Goal: Task Accomplishment & Management: Manage account settings

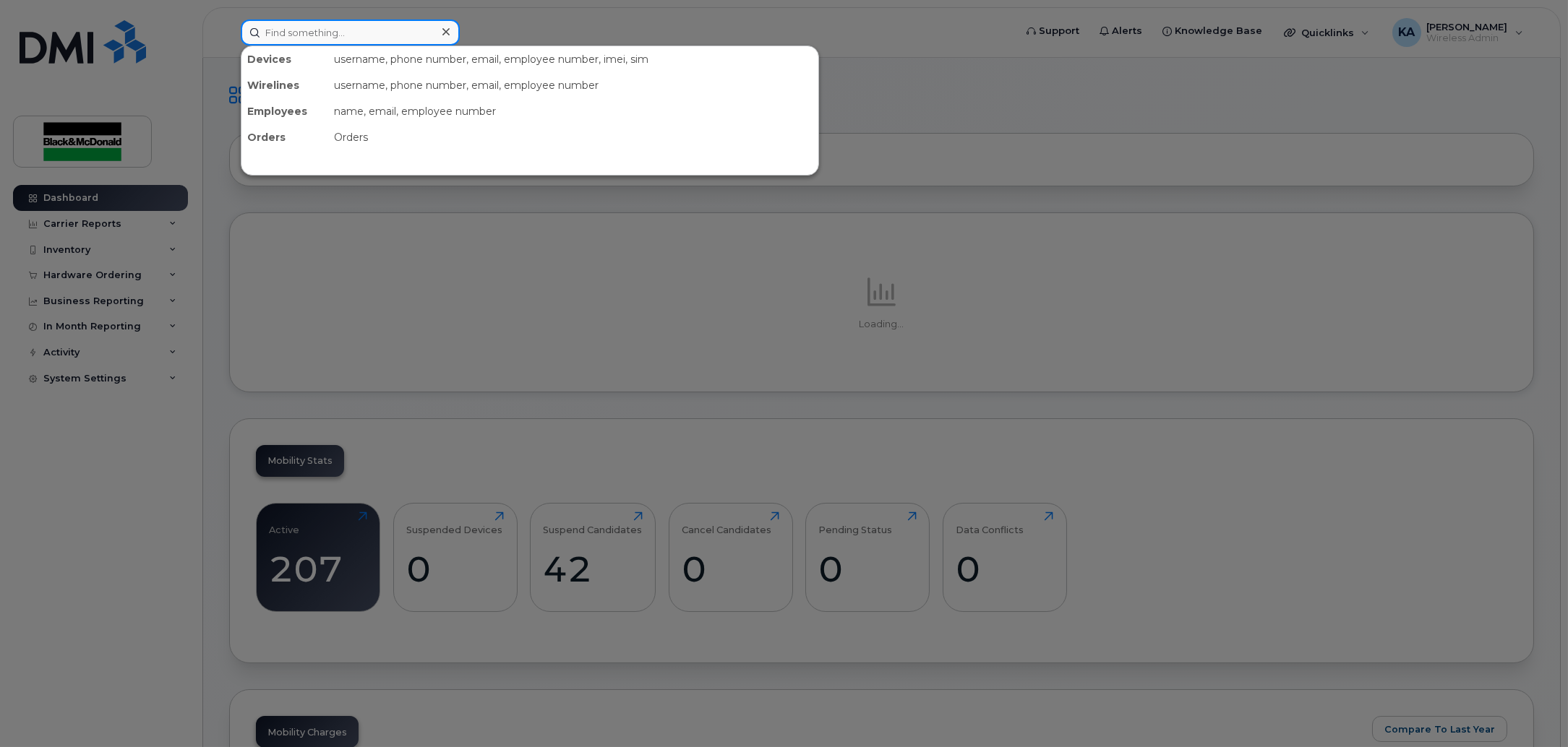
click at [296, 29] on input at bounding box center [349, 32] width 219 height 26
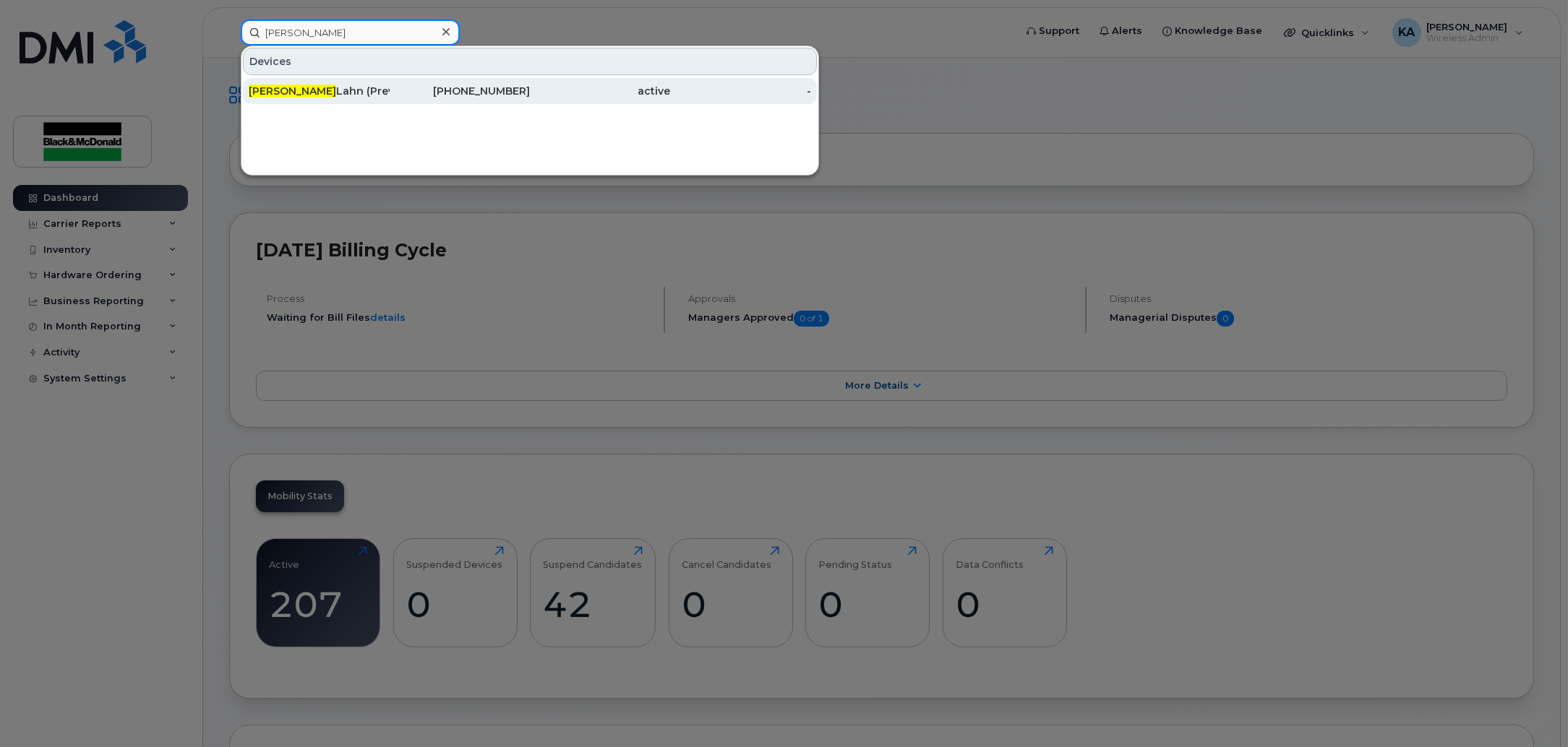
type input "norman"
click at [306, 96] on div "Norman Lahn (Previously HBares)" at bounding box center [319, 91] width 141 height 14
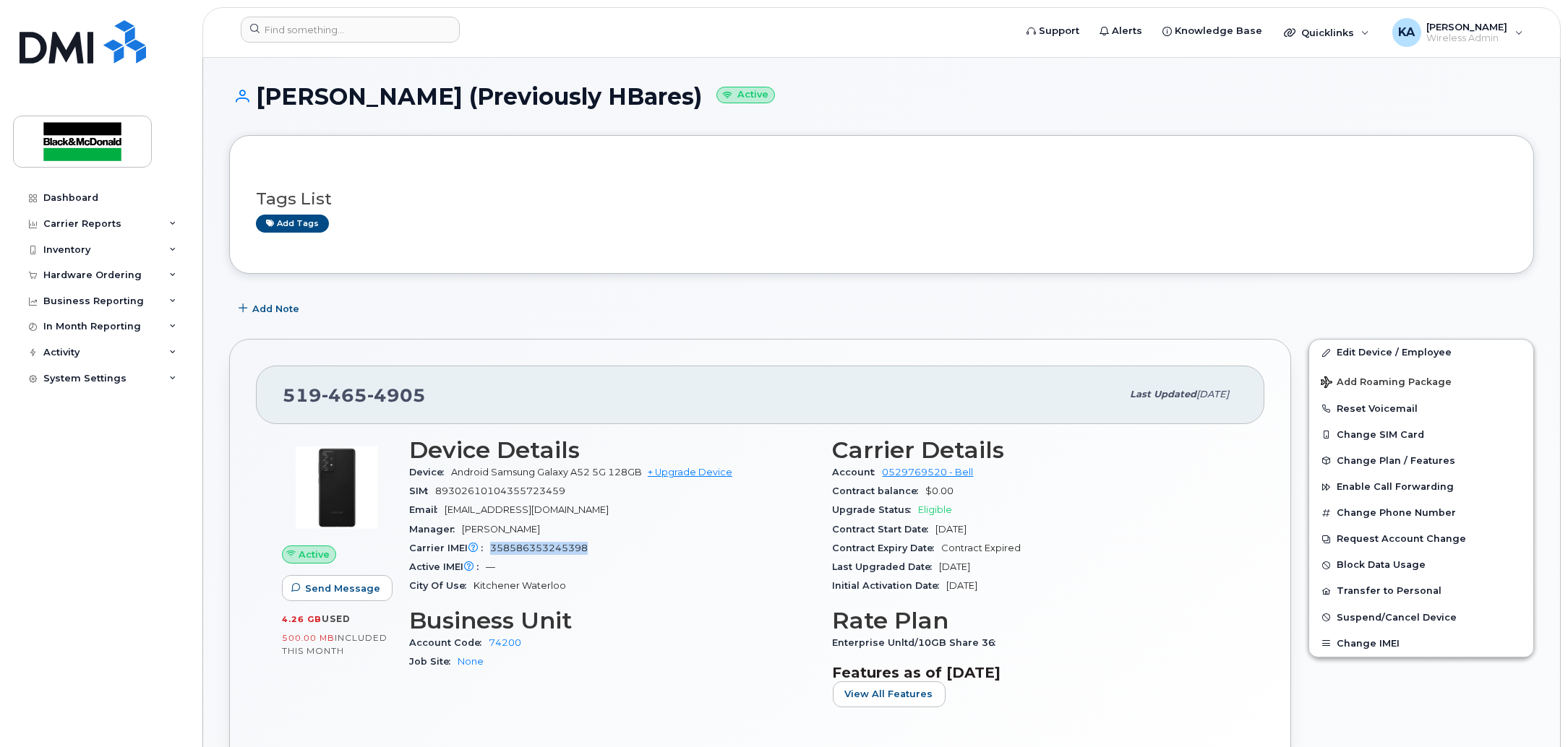
drag, startPoint x: 597, startPoint y: 550, endPoint x: 483, endPoint y: 554, distance: 114.1
click at [483, 554] on div "Carrier IMEI Carrier IMEI is reported during the last billing cycle or change o…" at bounding box center [612, 548] width 407 height 19
copy span "358586353245398"
drag, startPoint x: 566, startPoint y: 491, endPoint x: 401, endPoint y: 497, distance: 165.1
click at [401, 497] on div "Device Details Device Android Samsung Galaxy A52 5G 128GB + Upgrade Device SIM …" at bounding box center [612, 578] width 423 height 299
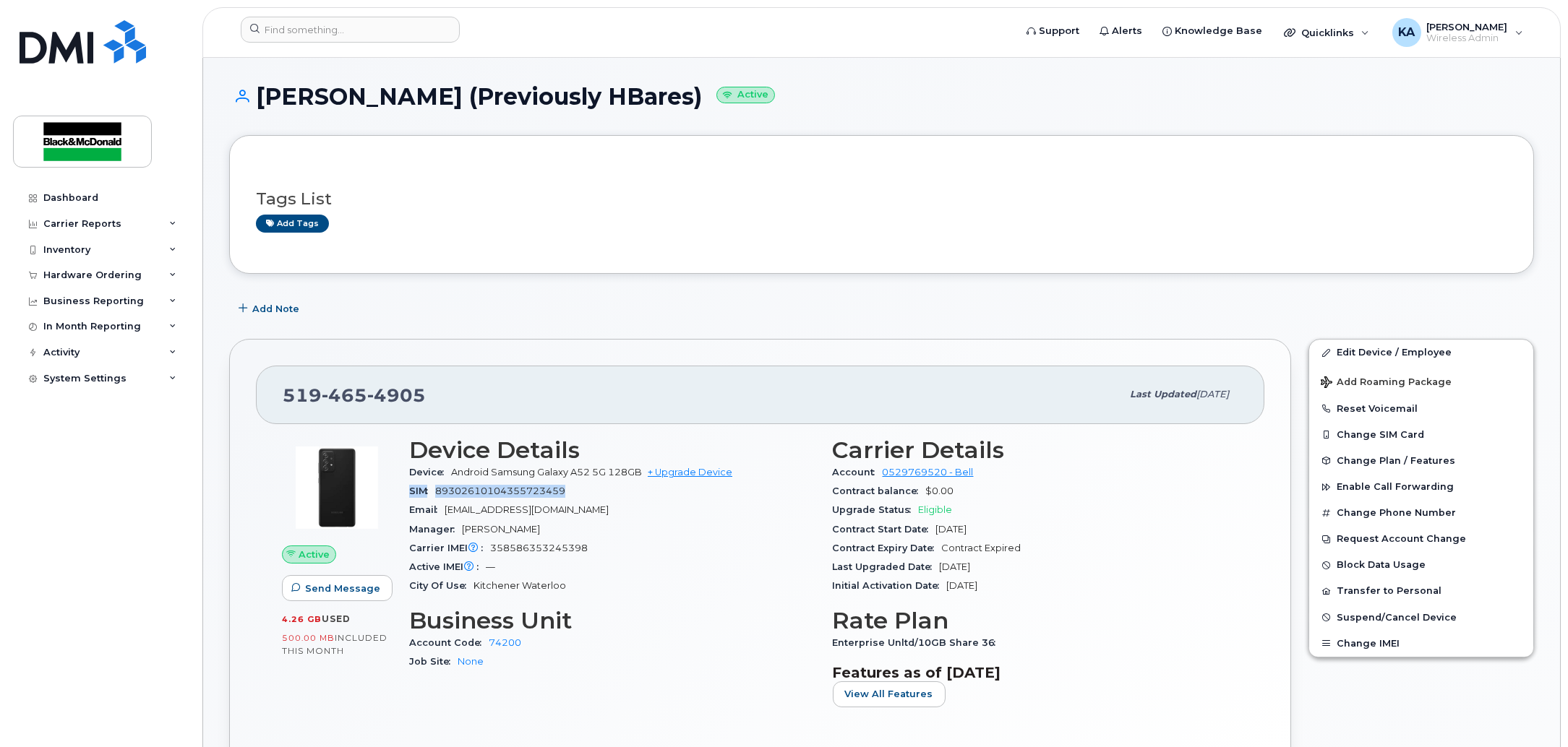
copy div "SIM 89302610104355723459"
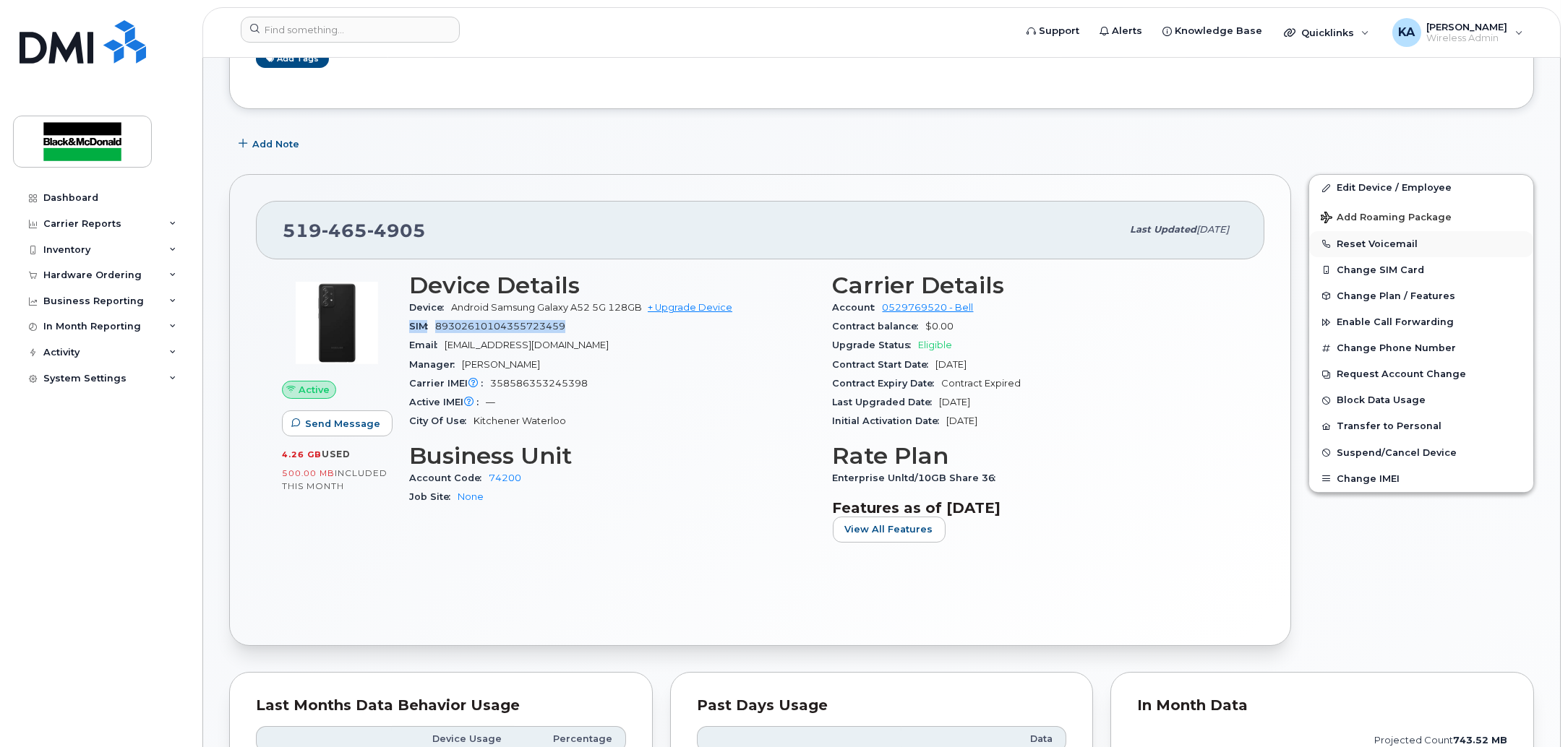
scroll to position [180, 0]
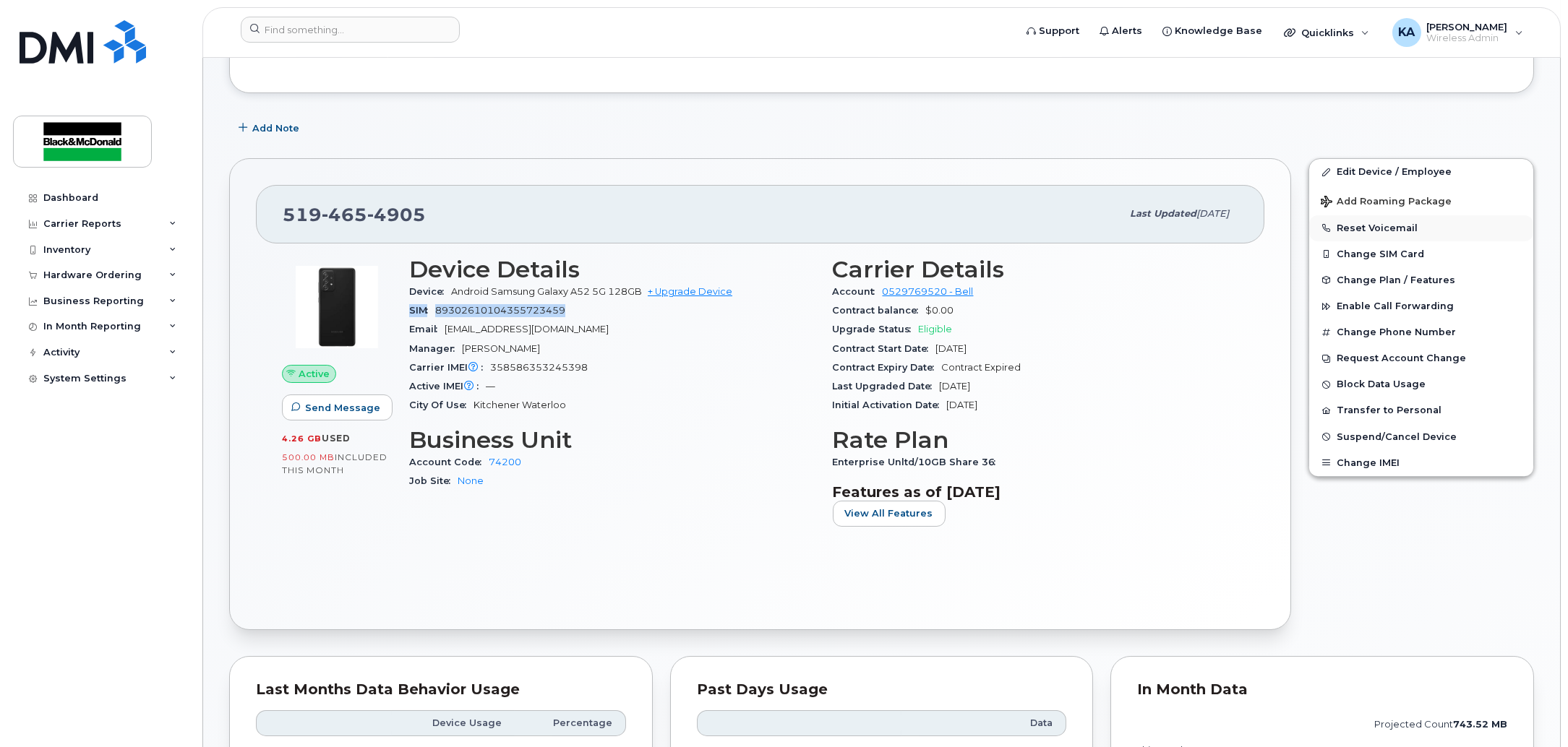
click at [1371, 222] on button "Reset Voicemail" at bounding box center [1421, 228] width 224 height 26
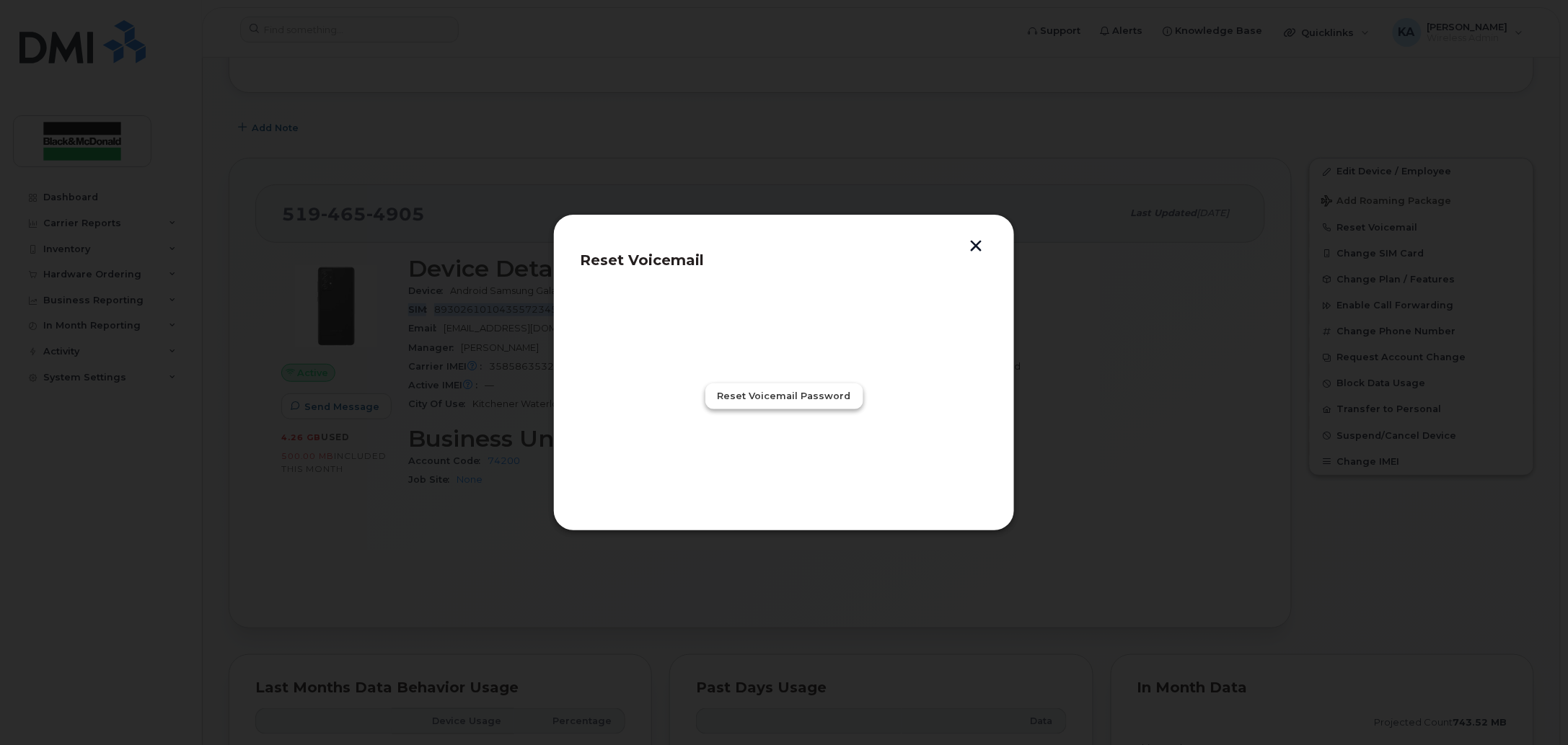
click at [820, 384] on button "Reset Voicemail Password" at bounding box center [784, 396] width 158 height 26
click at [782, 469] on button "Close" at bounding box center [784, 460] width 52 height 26
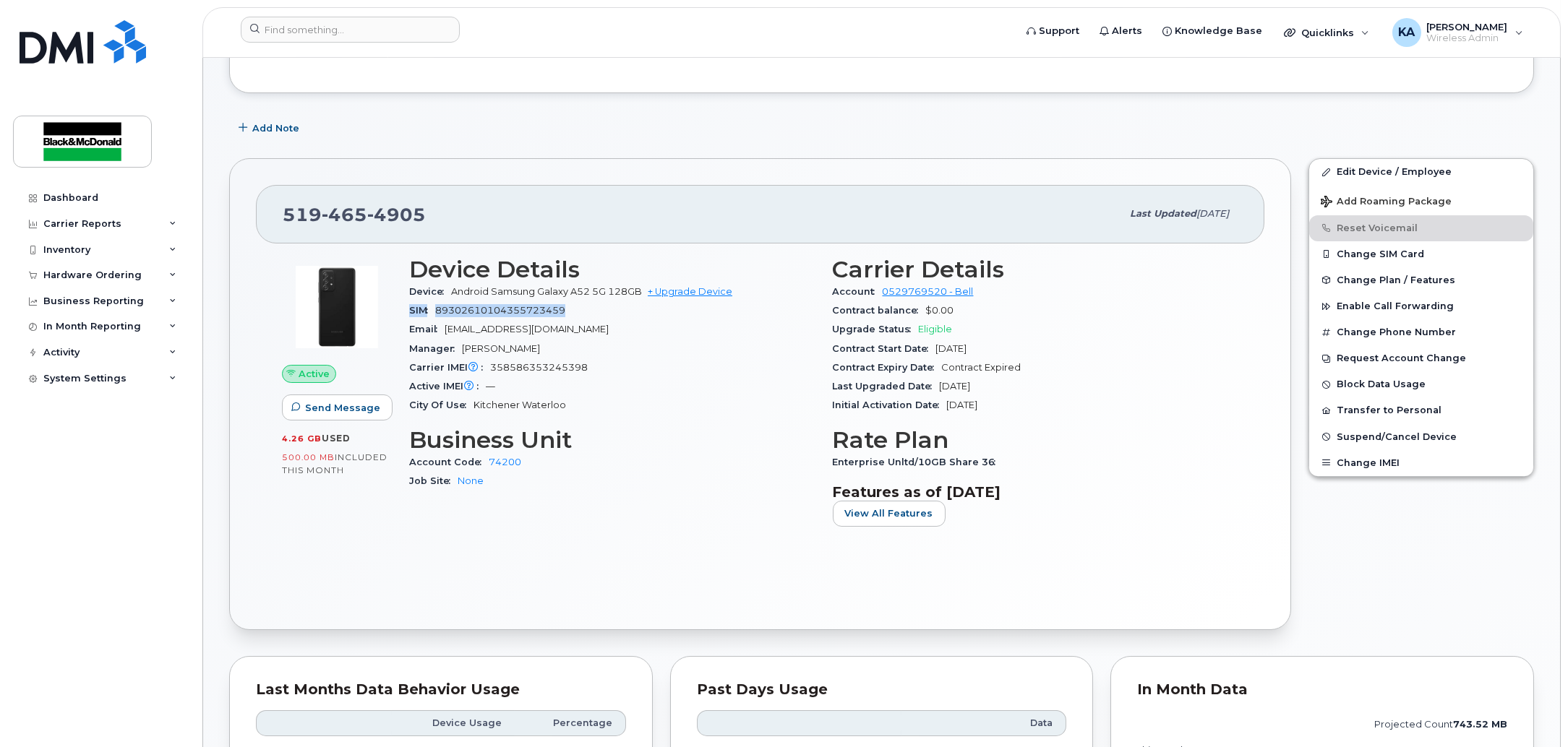
scroll to position [0, 0]
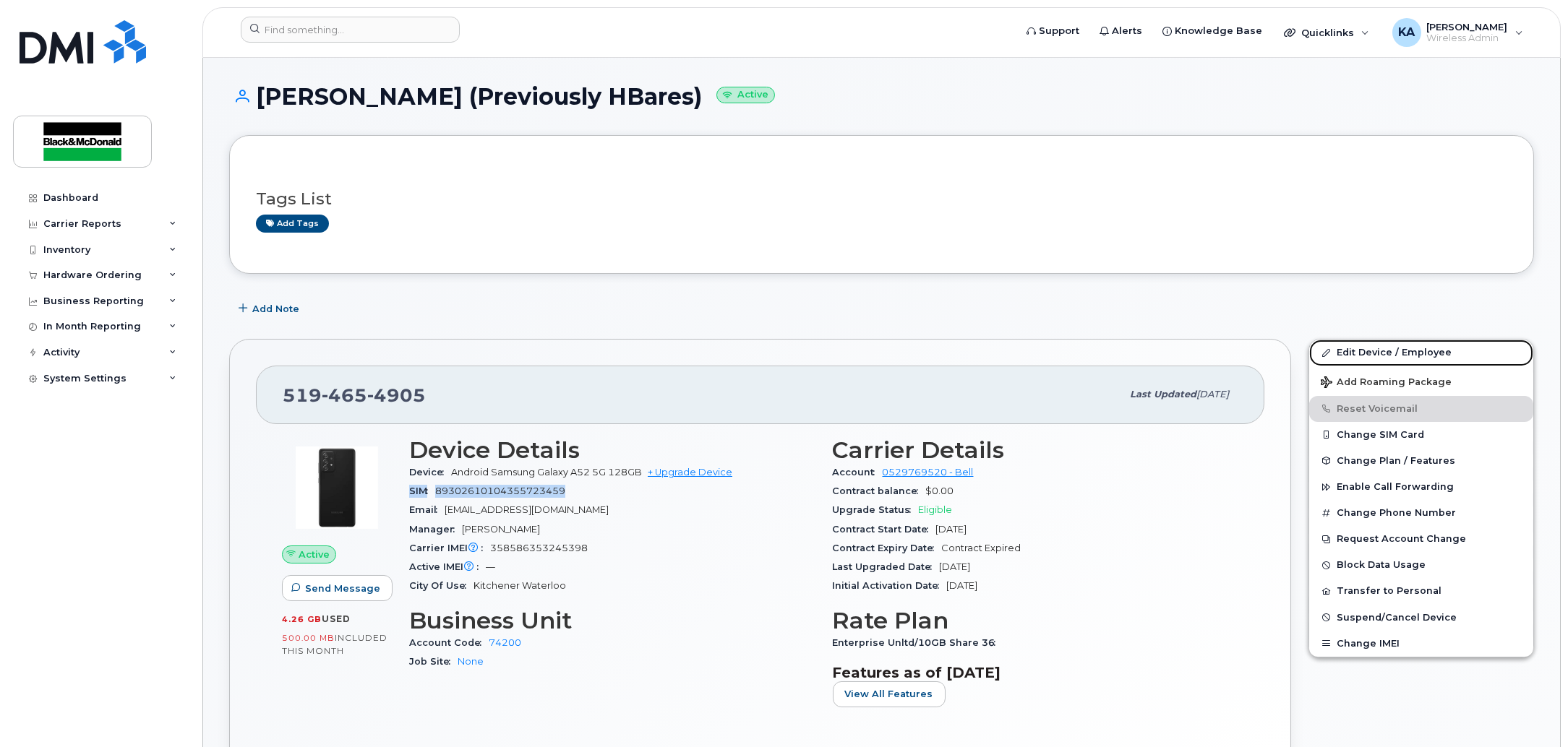
click at [1379, 355] on link "Edit Device / Employee" at bounding box center [1421, 352] width 224 height 26
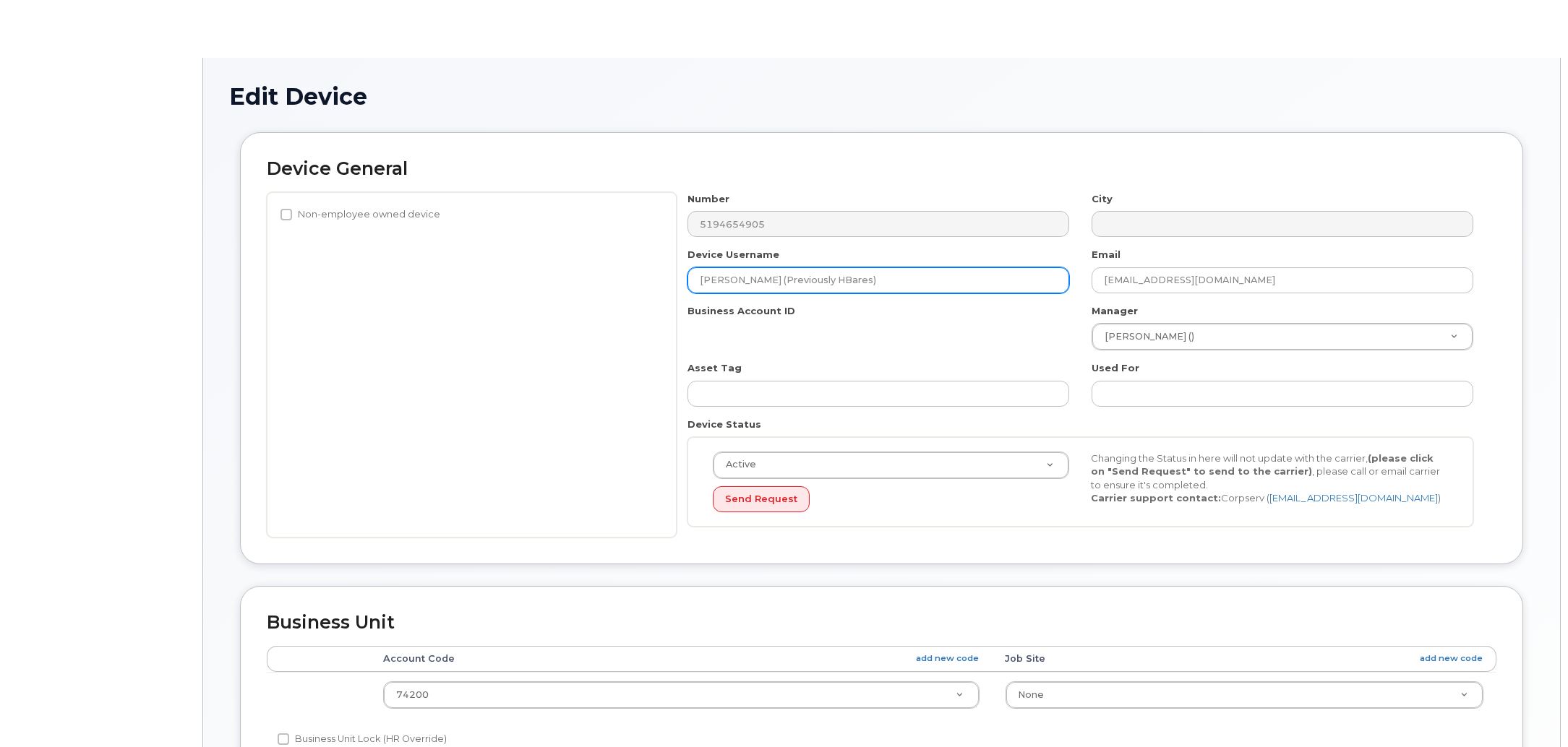
click at [857, 275] on input "Norman Lahn (Previously HBares)" at bounding box center [877, 280] width 382 height 26
click at [868, 286] on input "Norman Lahn (Previously HBares)" at bounding box center [877, 280] width 382 height 26
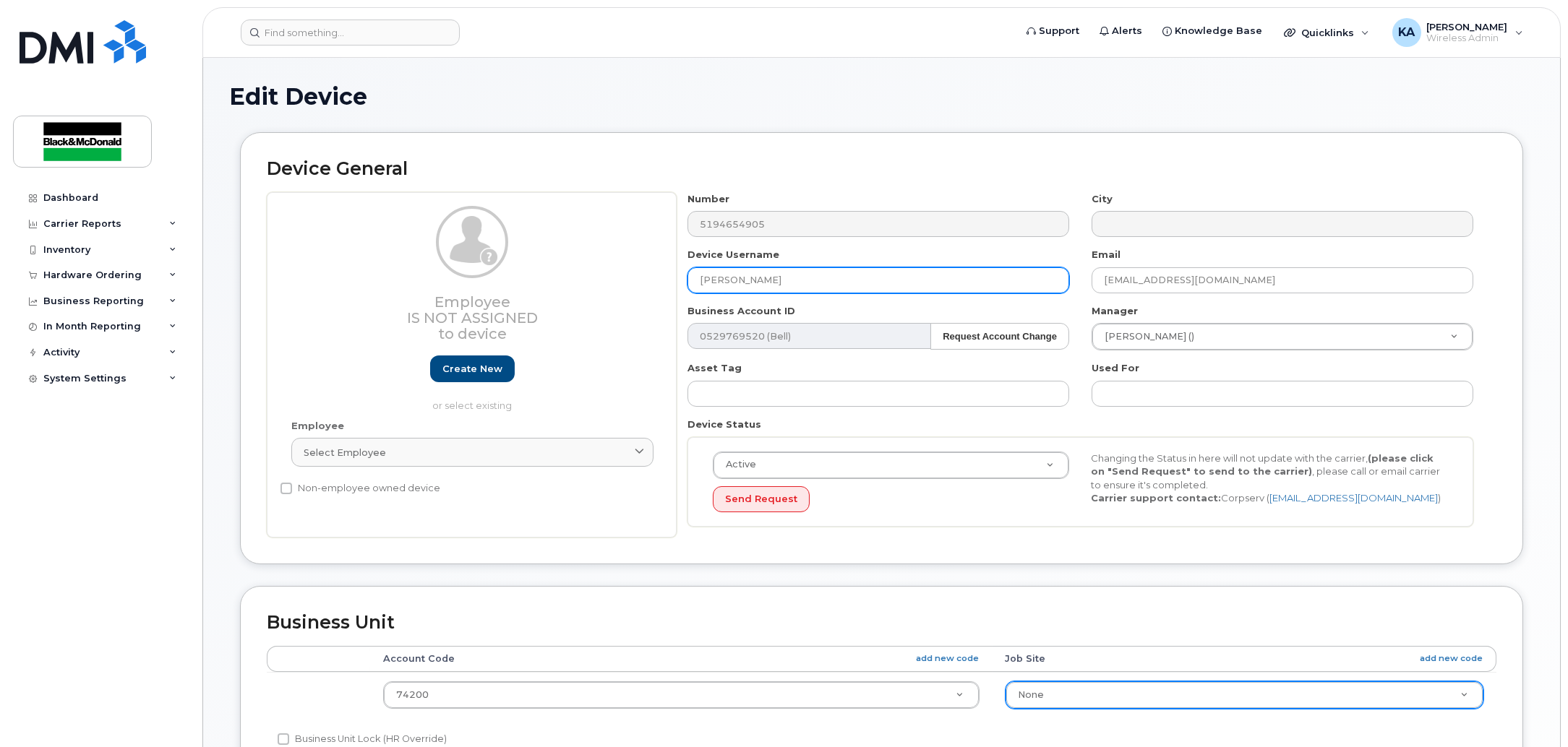
type input "[PERSON_NAME]"
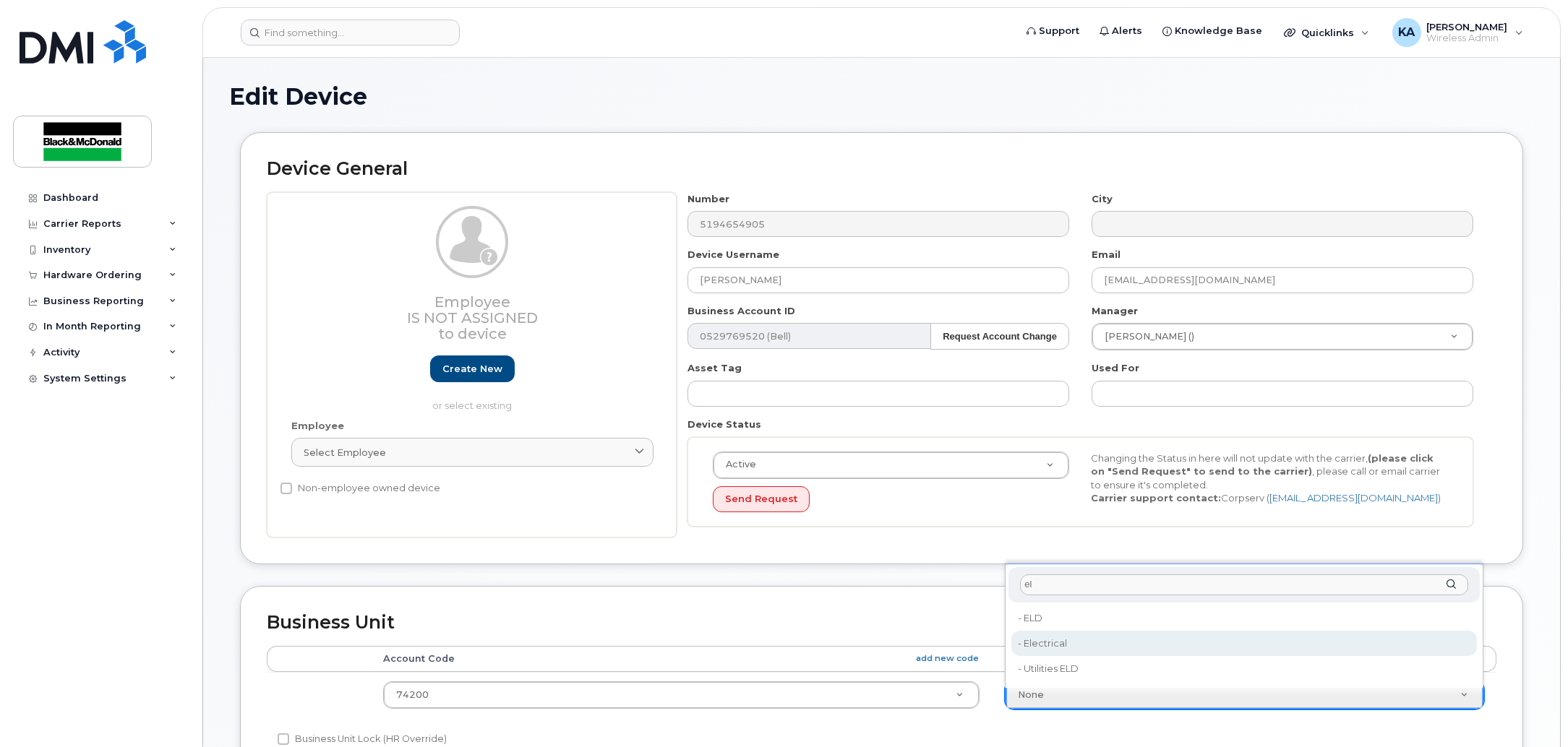
type input "el"
type input "1957778"
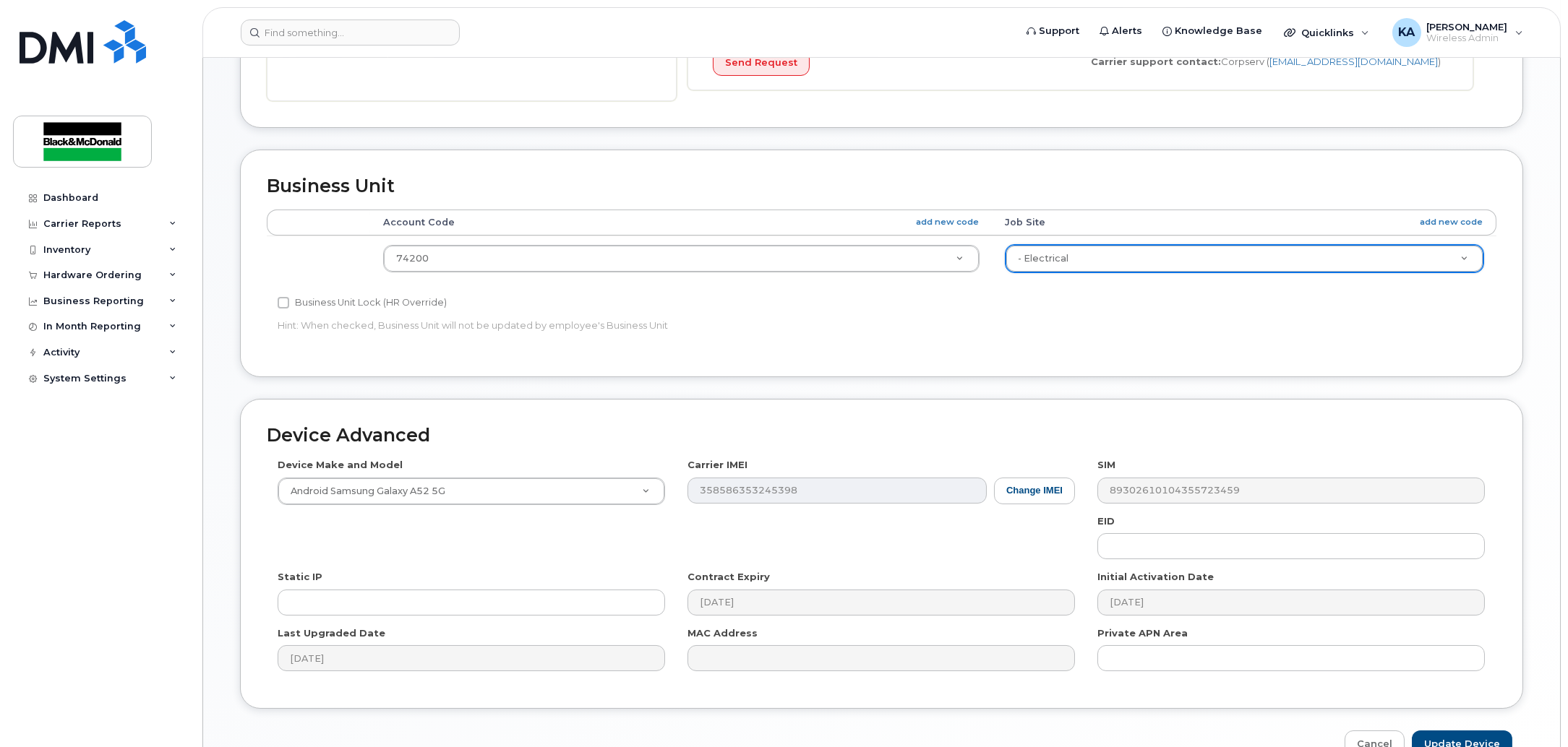
scroll to position [521, 0]
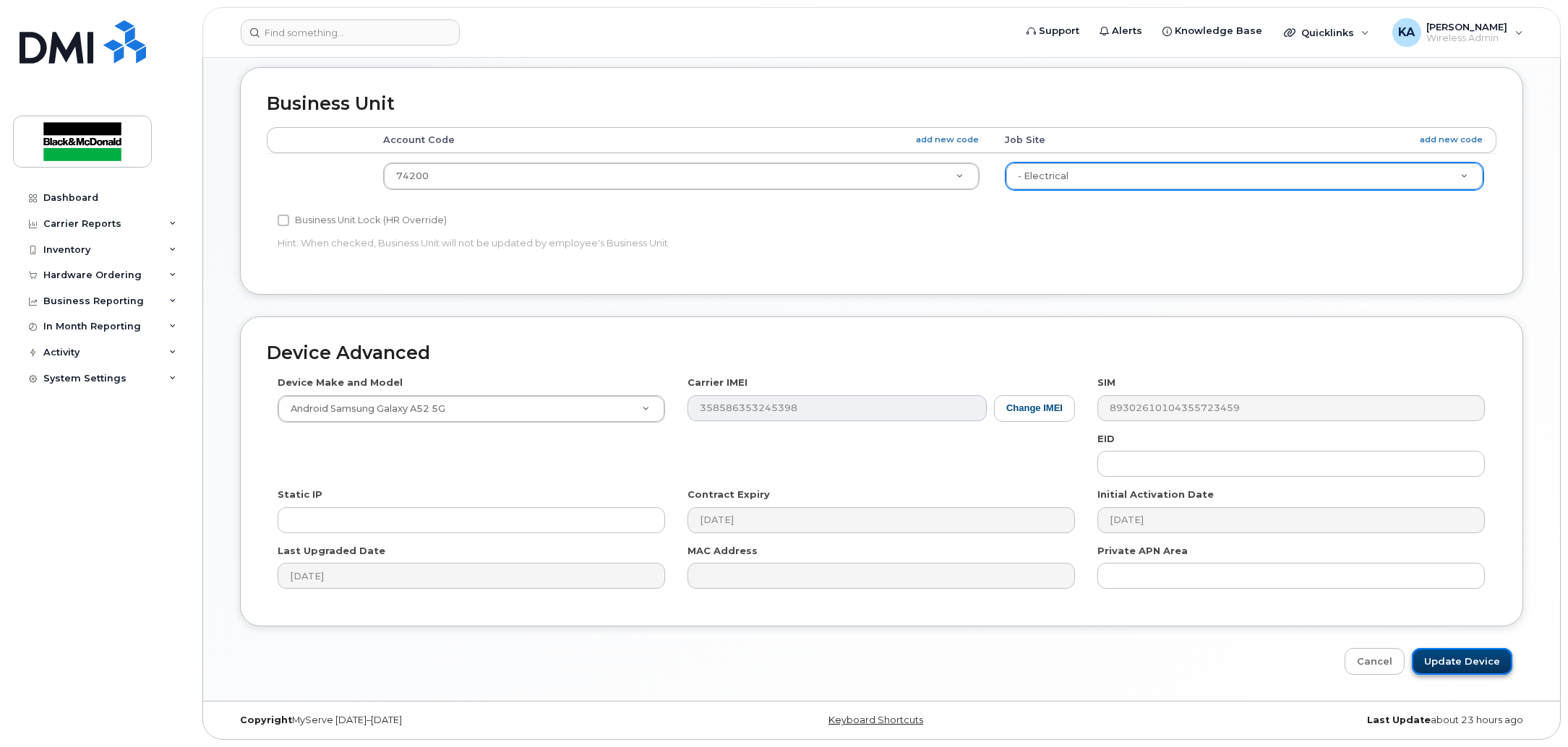
click at [1485, 659] on input "Update Device" at bounding box center [1462, 662] width 100 height 27
type input "Saving..."
